Goal: Navigation & Orientation: Go to known website

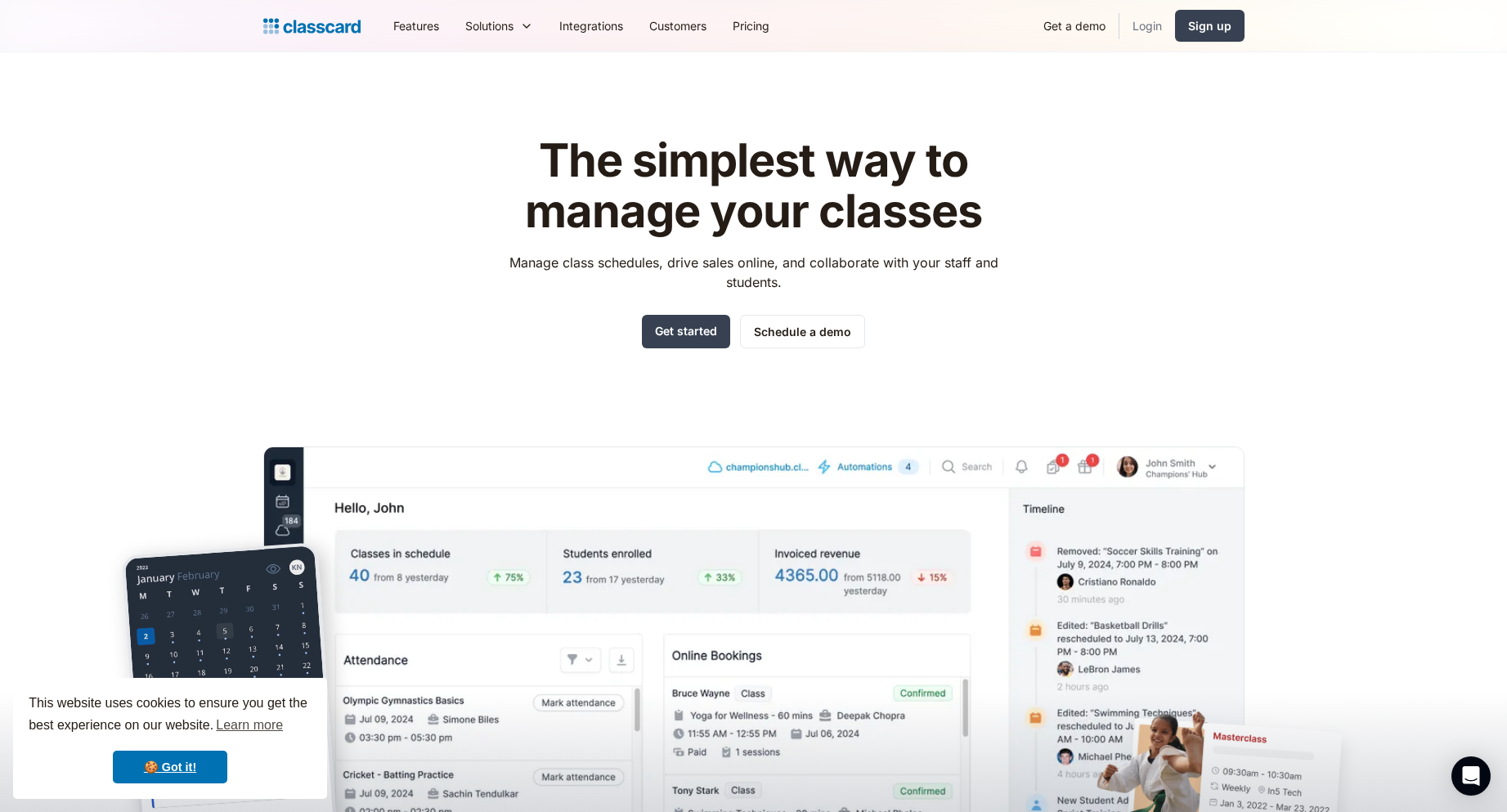
click at [1150, 29] on link "Login" at bounding box center [1147, 26] width 56 height 36
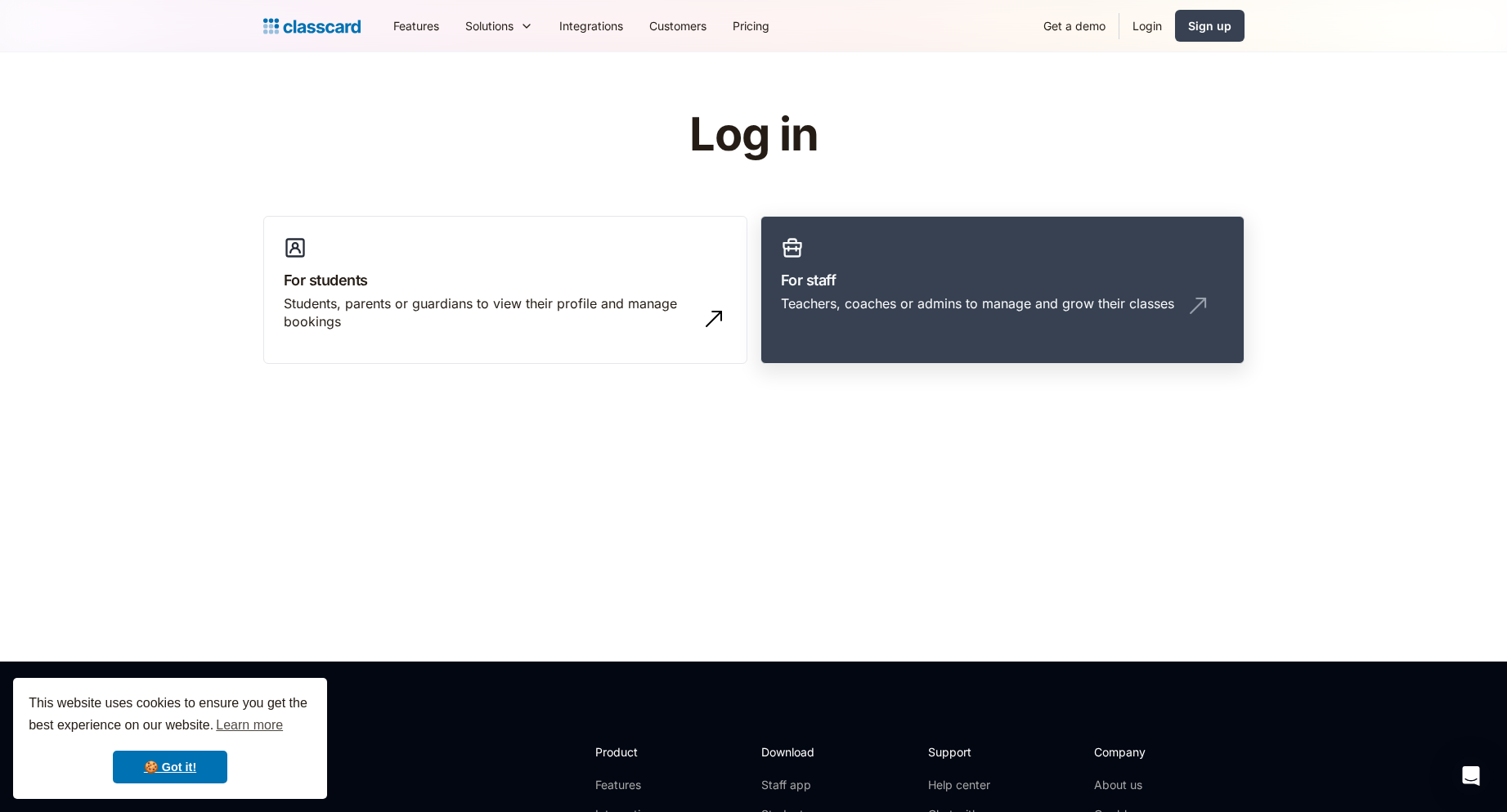
click at [1033, 284] on h3 "For staff" at bounding box center [1002, 279] width 443 height 22
